Goal: Task Accomplishment & Management: Manage account settings

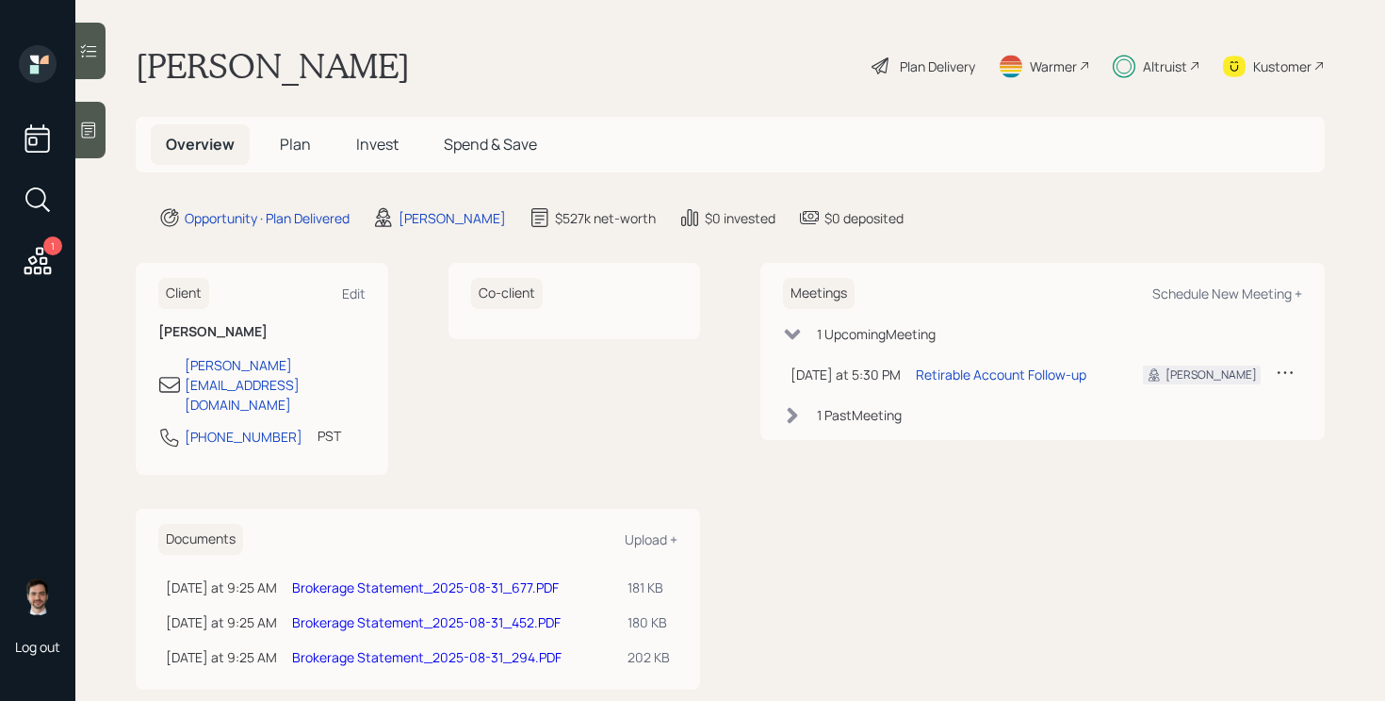
click at [295, 143] on span "Plan" at bounding box center [295, 144] width 31 height 21
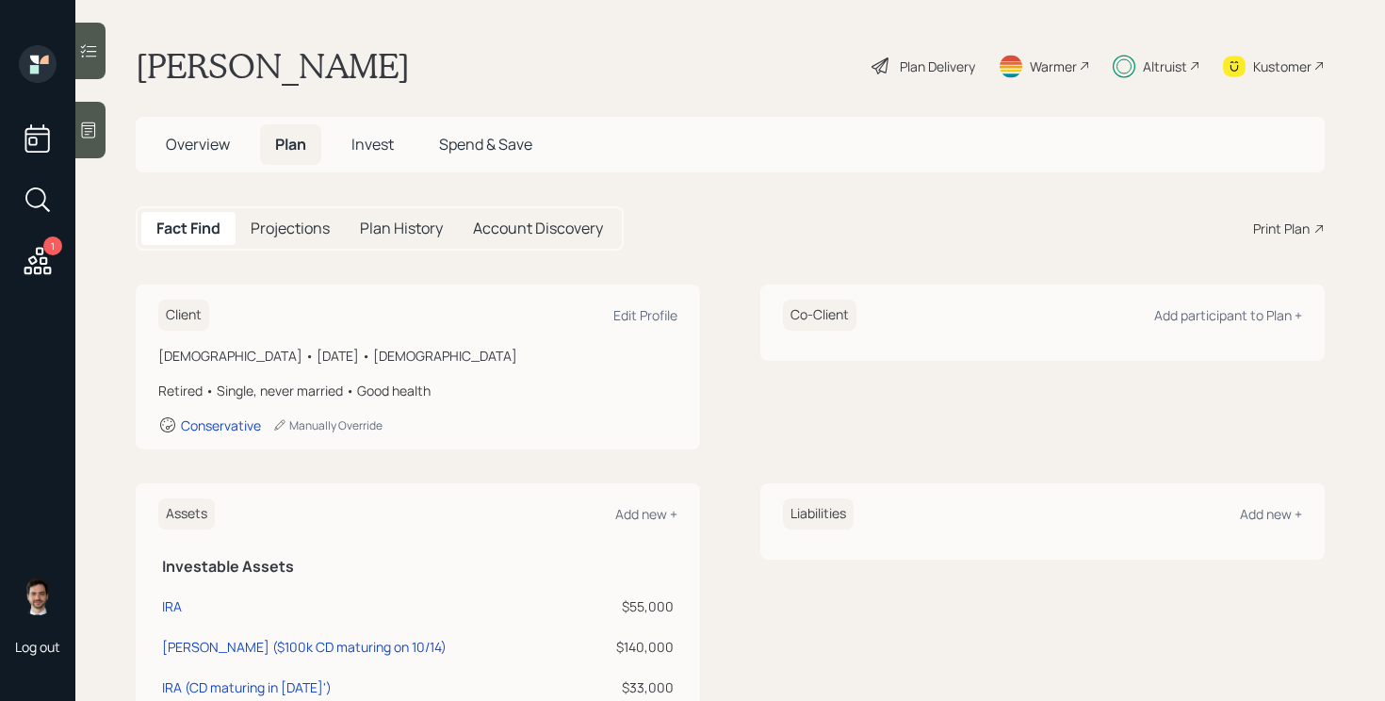
click at [937, 67] on div "Plan Delivery" at bounding box center [937, 67] width 75 height 20
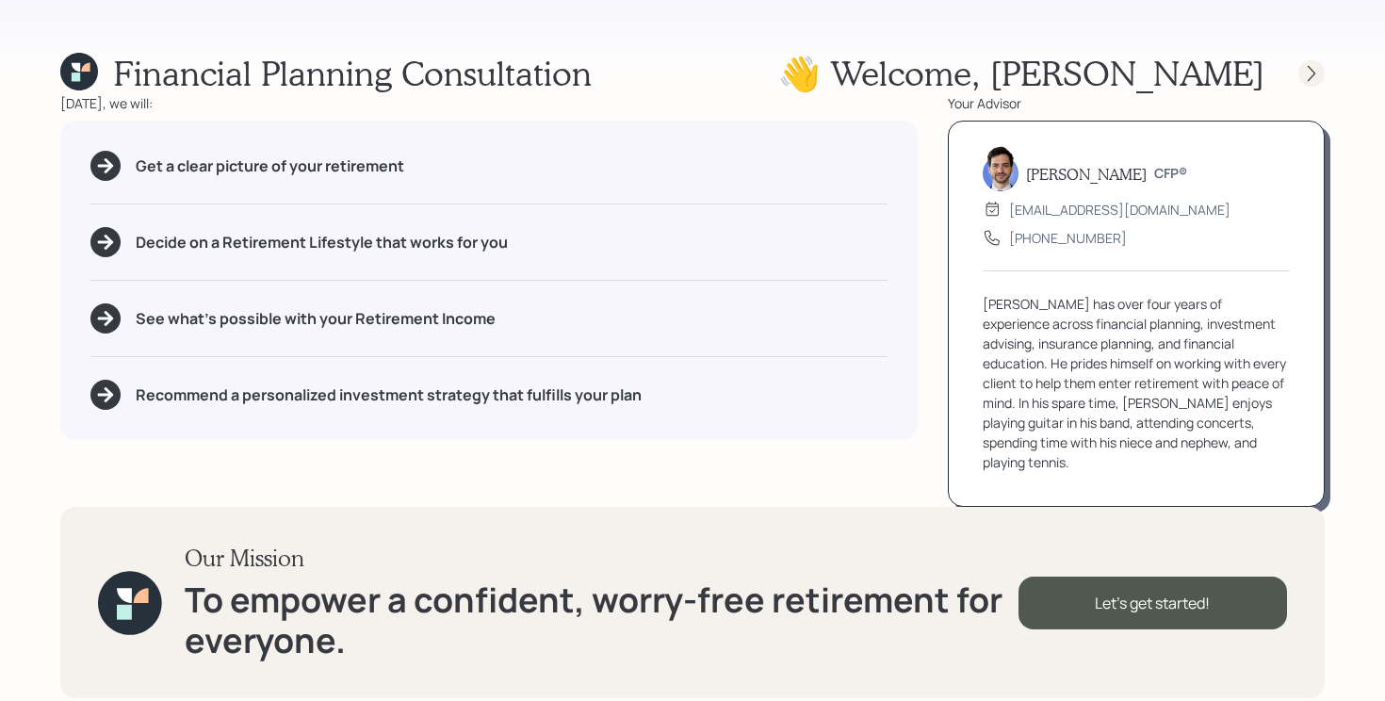
click at [1316, 75] on icon at bounding box center [1312, 73] width 19 height 19
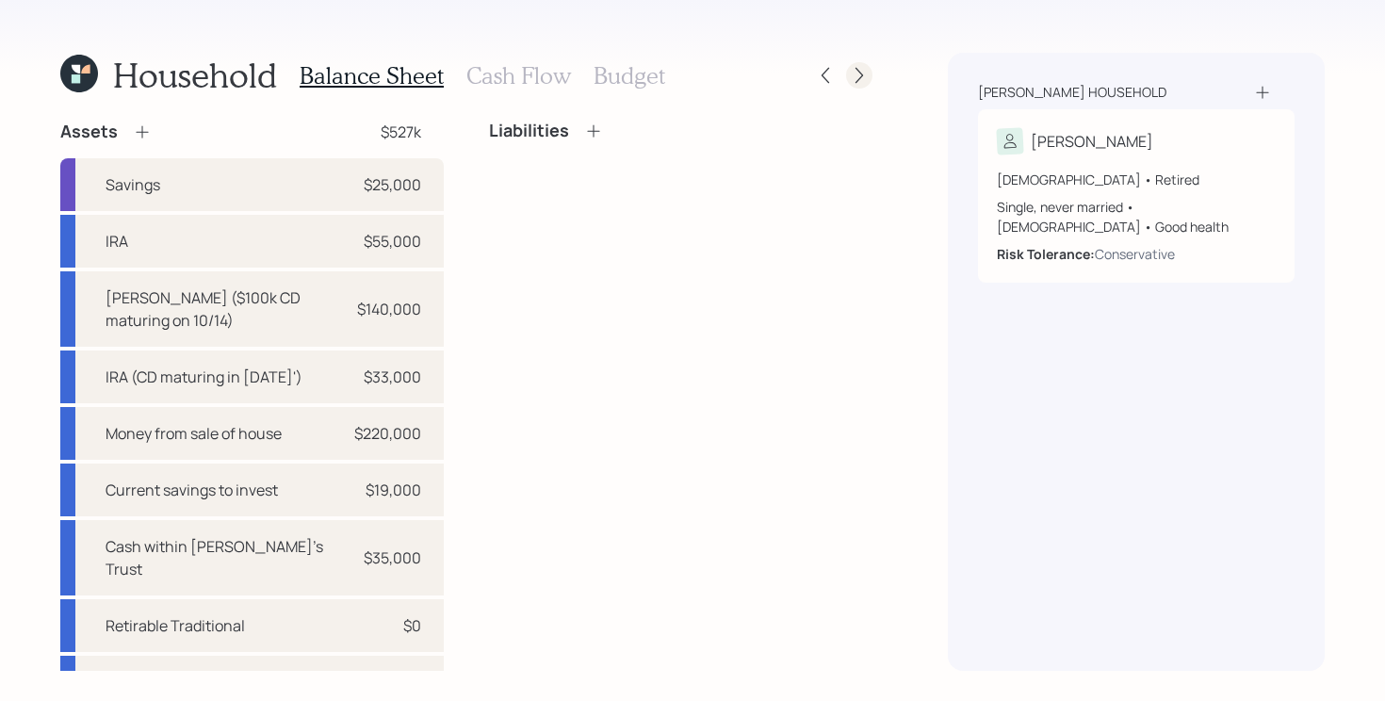
click at [865, 74] on icon at bounding box center [859, 75] width 19 height 19
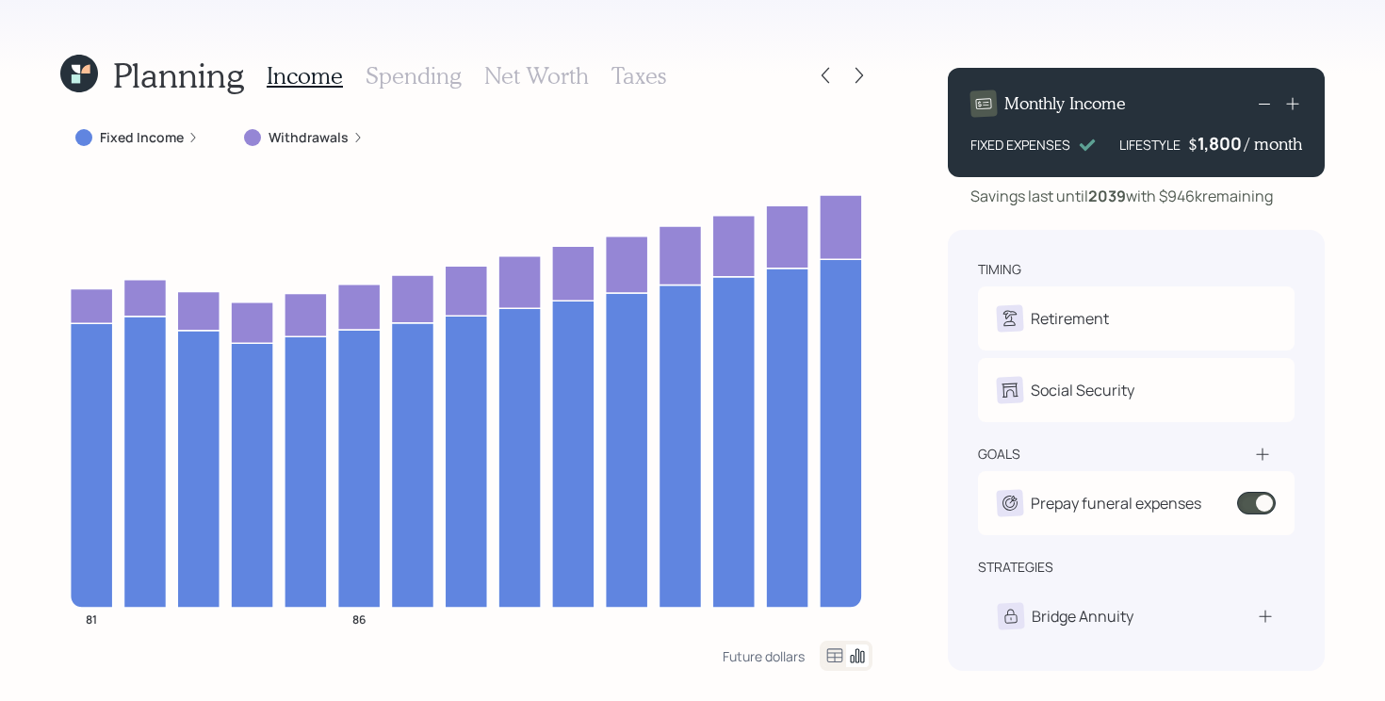
click at [865, 74] on icon at bounding box center [859, 75] width 19 height 19
